Goal: Check status: Check status

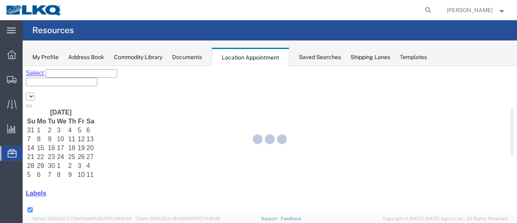
select select "28712"
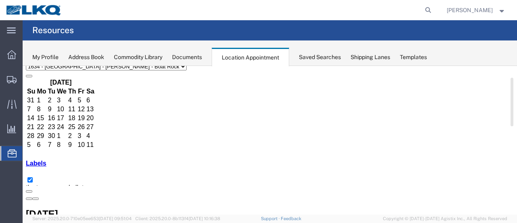
scroll to position [40, 0]
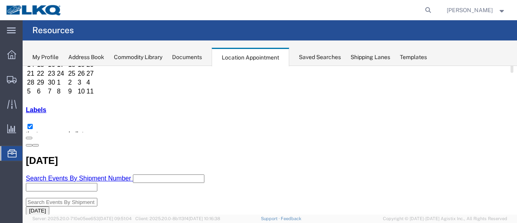
scroll to position [121, 0]
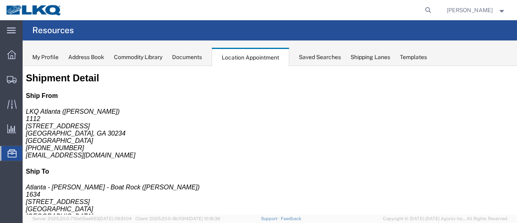
scroll to position [0, 0]
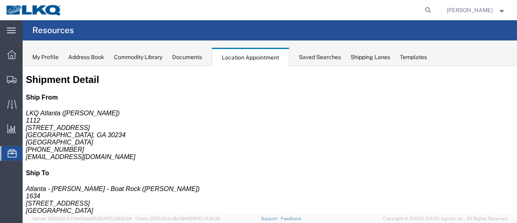
click at [0, 0] on span "Location Appointment" at bounding box center [0, 0] width 0 height 0
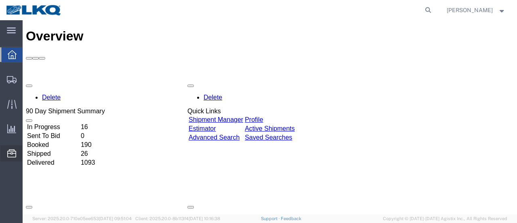
click at [0, 0] on span "Location Appointment" at bounding box center [0, 0] width 0 height 0
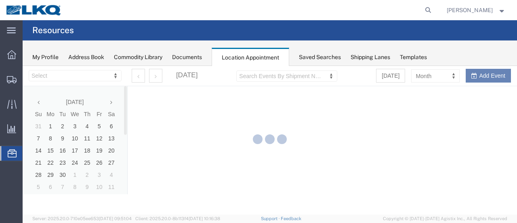
select select "28712"
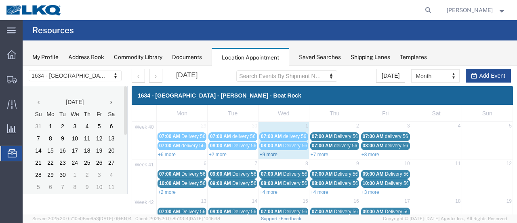
click at [266, 151] on link "+9 more" at bounding box center [269, 154] width 18 height 6
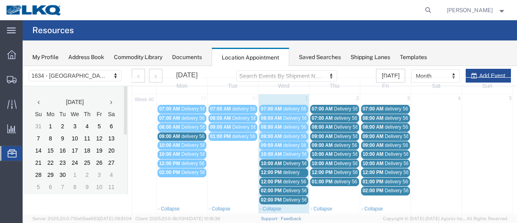
scroll to position [40, 0]
